Goal: Information Seeking & Learning: Learn about a topic

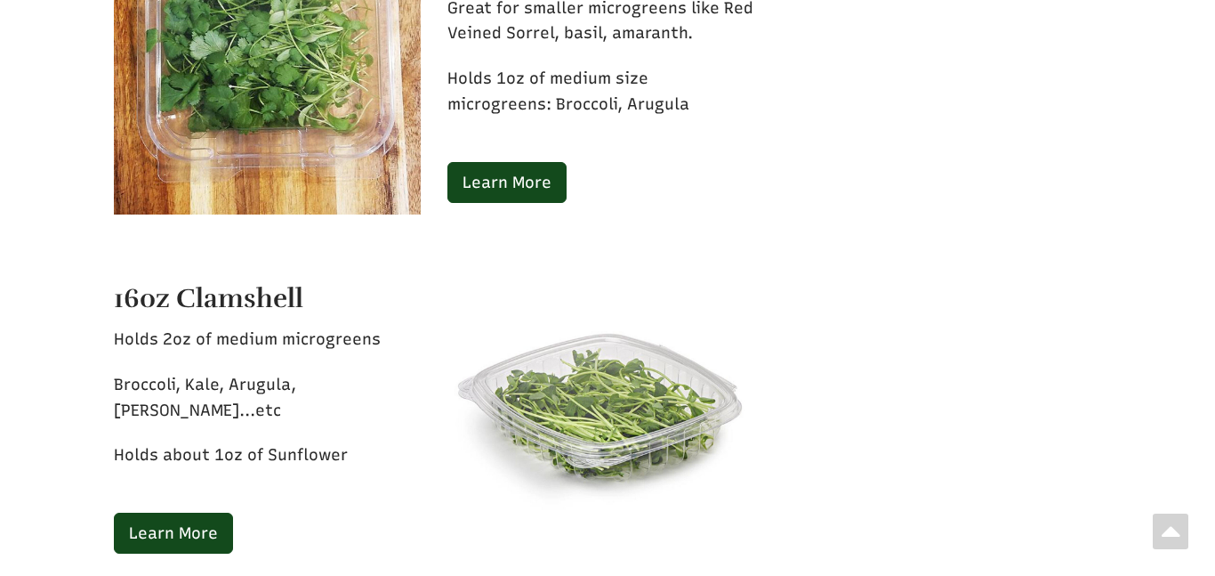
scroll to position [4520, 0]
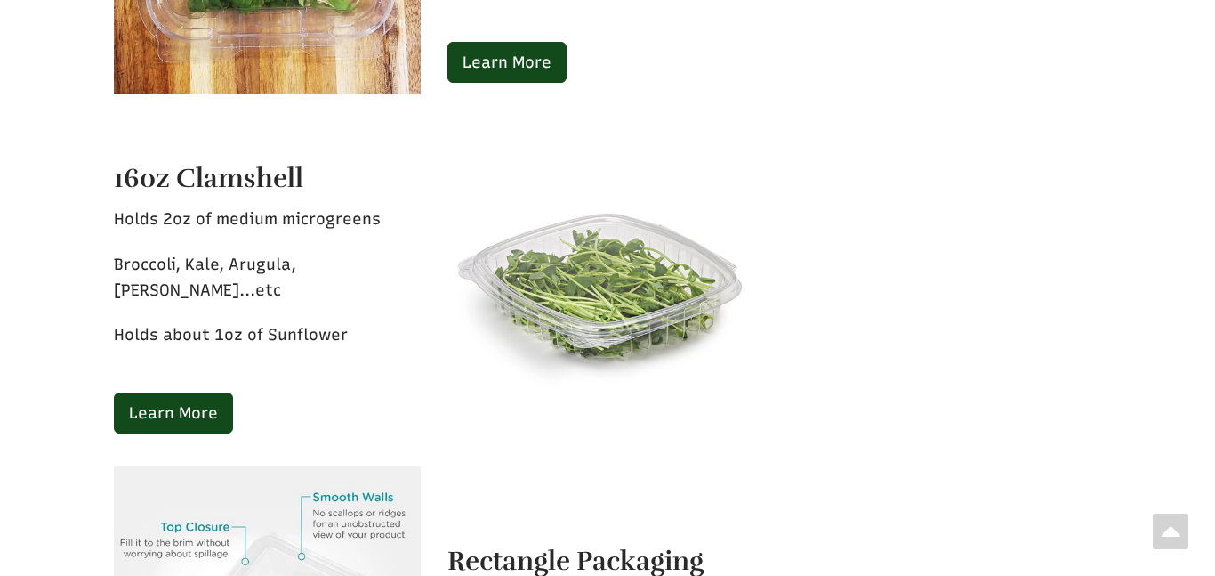
select select "Language Translate Widget"
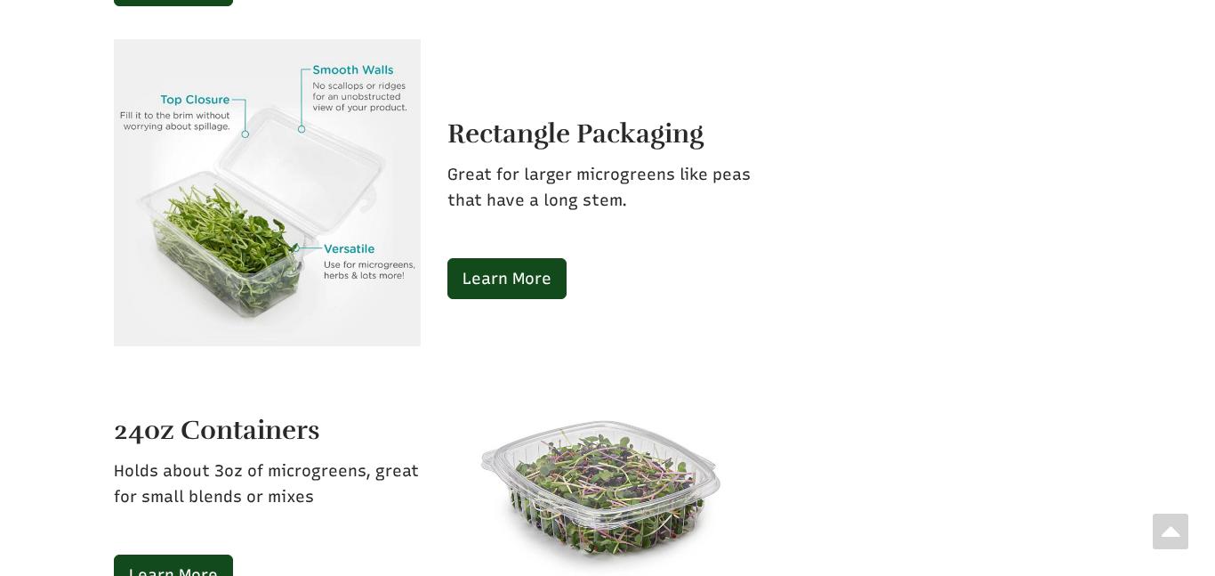
scroll to position [4983, 0]
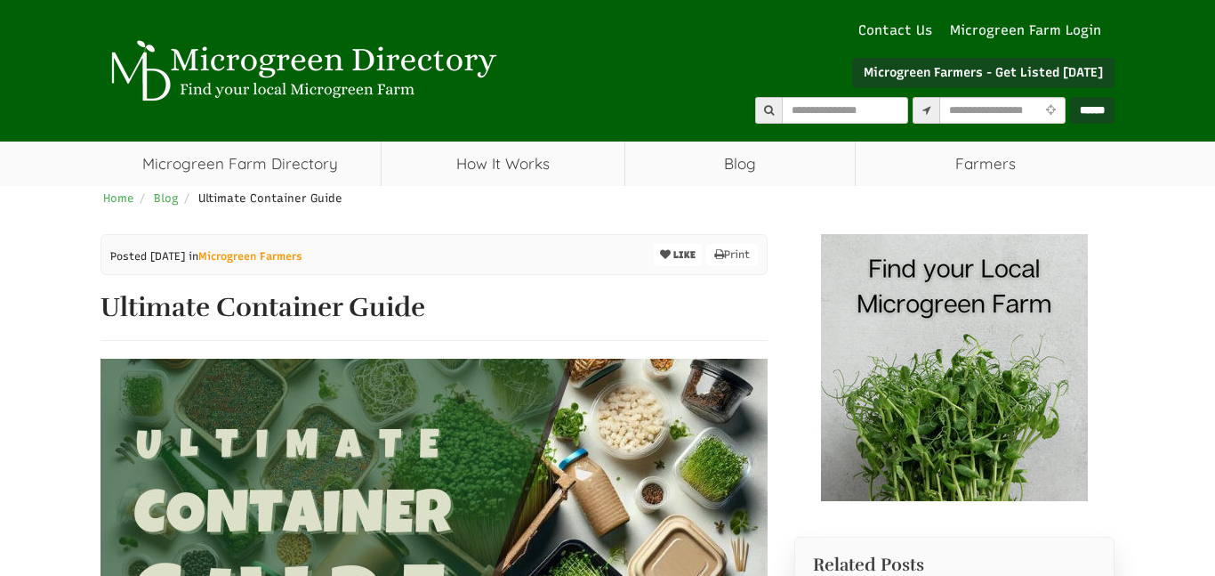
select select "Language Translate Widget"
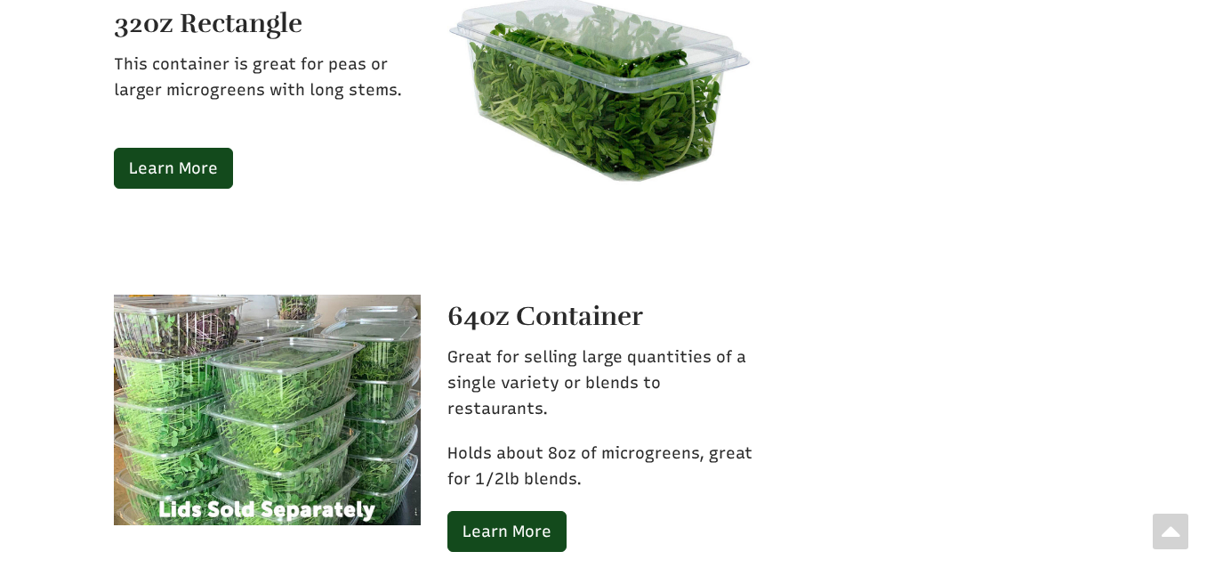
scroll to position [5166, 0]
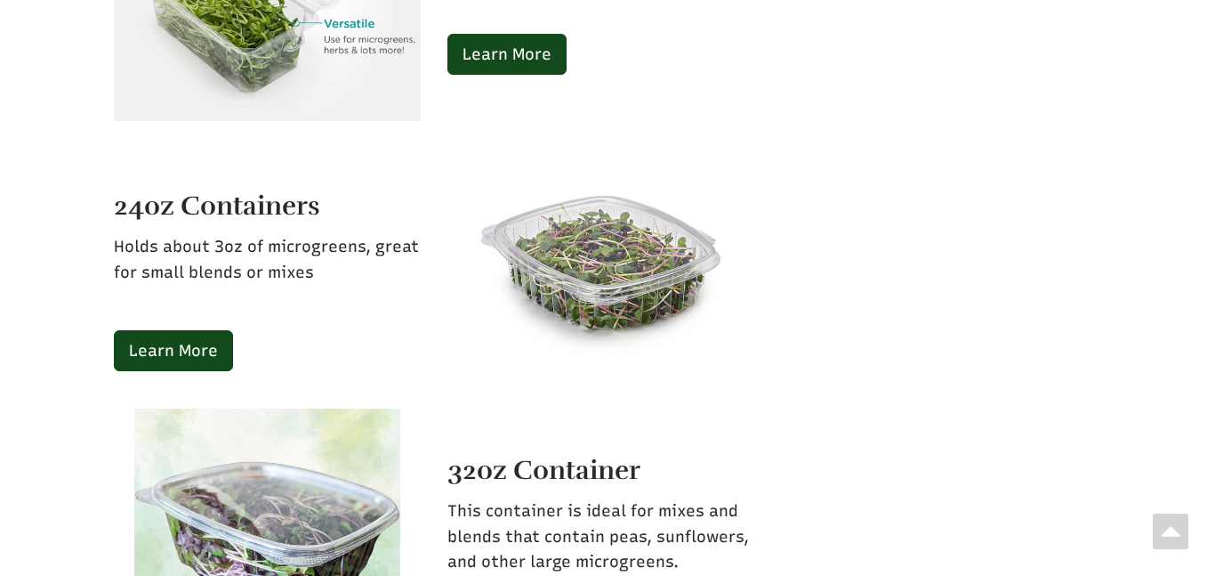
scroll to position [4241, 0]
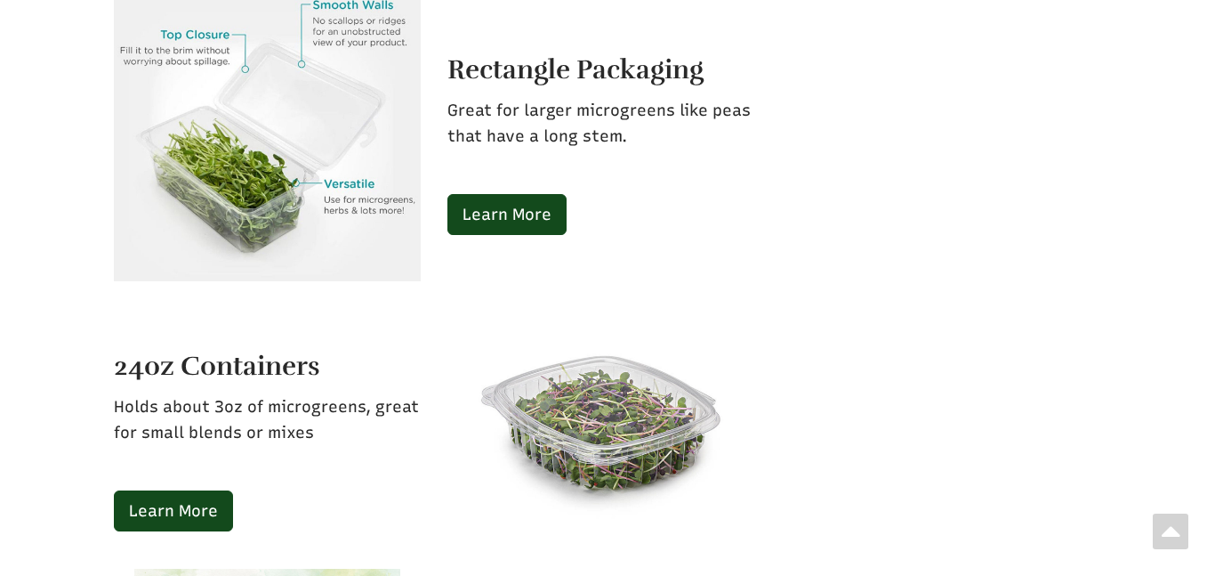
click at [203, 409] on p "Holds about 3oz of microgreens, great for small blends or mixes" at bounding box center [267, 432] width 307 height 77
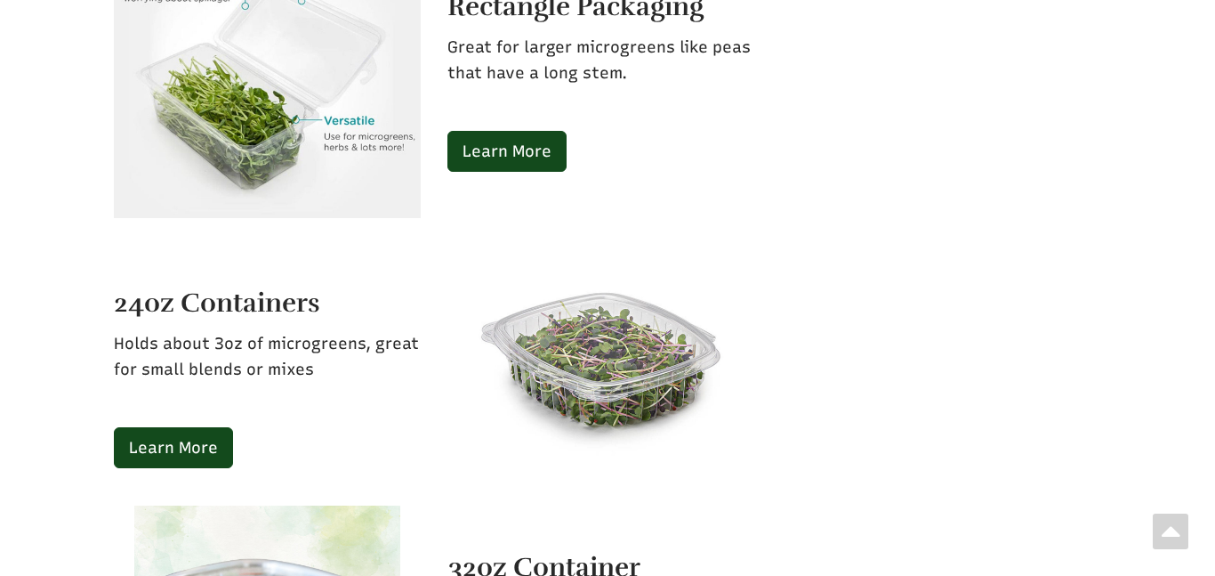
scroll to position [4347, 0]
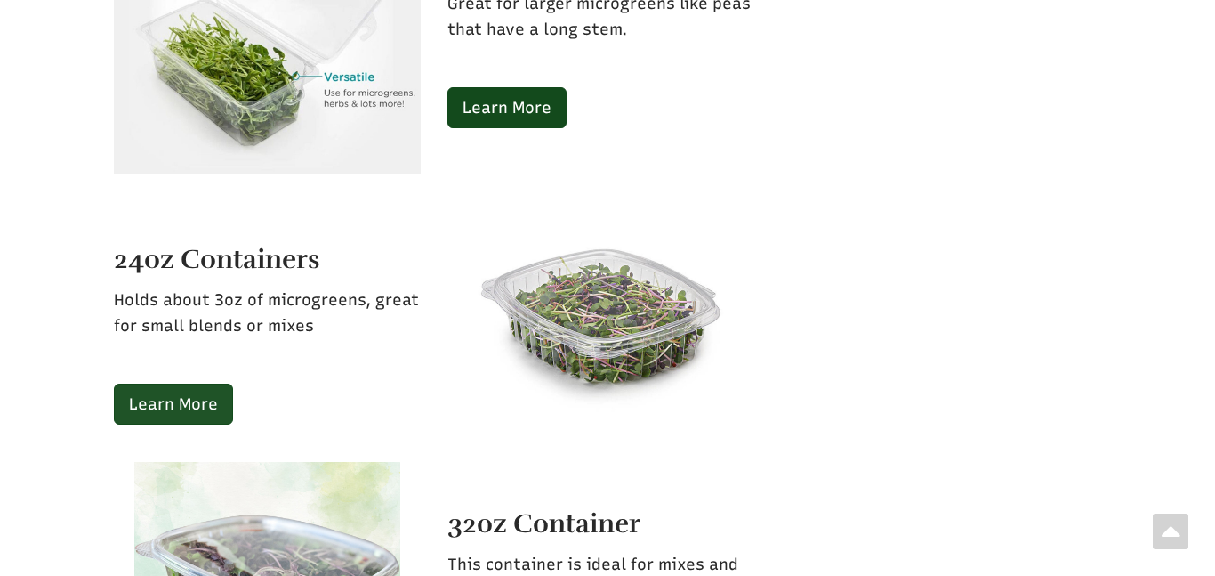
click at [141, 383] on link "Learn More" at bounding box center [173, 403] width 119 height 41
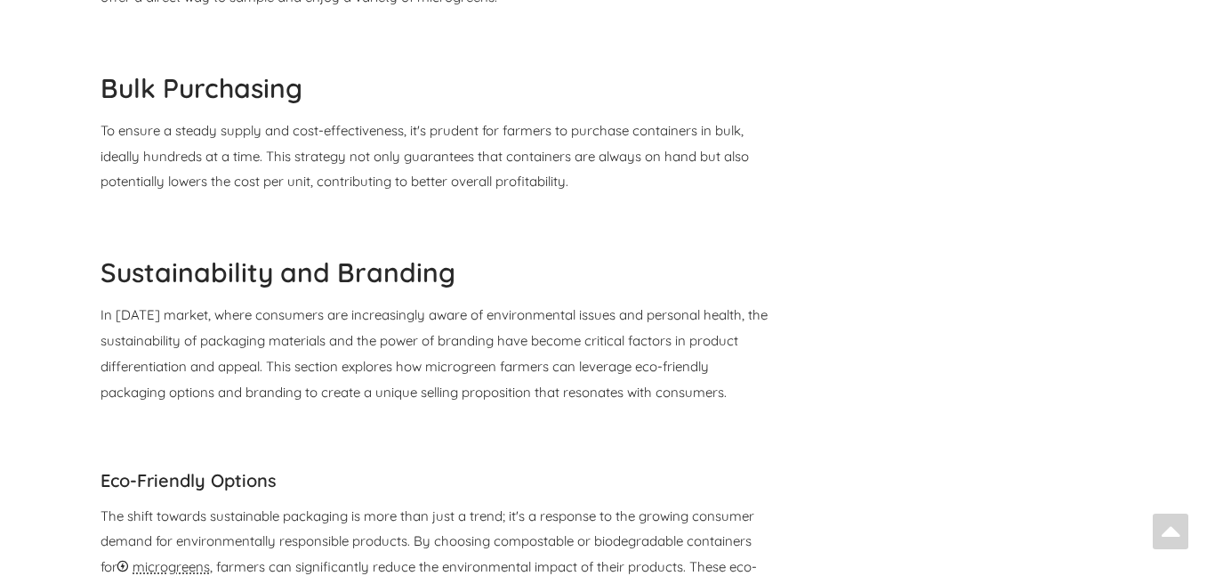
scroll to position [4241, 0]
